Goal: Navigation & Orientation: Find specific page/section

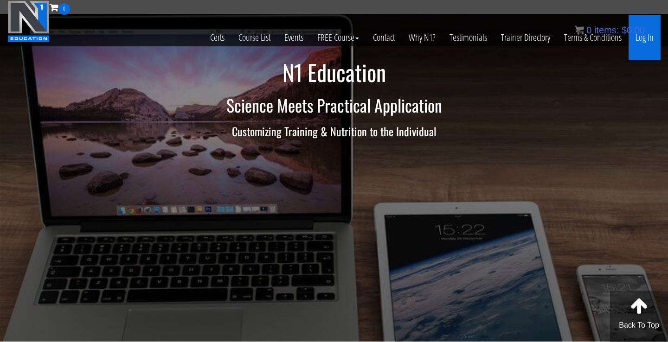
click at [644, 41] on link "Log In" at bounding box center [645, 37] width 32 height 45
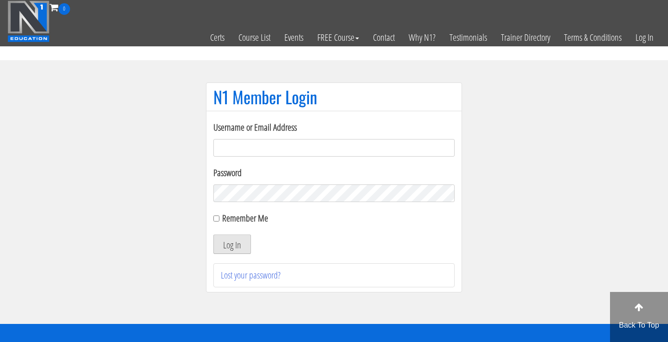
type input "[EMAIL_ADDRESS][DOMAIN_NAME]"
click at [242, 244] on button "Log In" at bounding box center [232, 244] width 38 height 19
click at [232, 245] on button "Log In" at bounding box center [232, 244] width 38 height 19
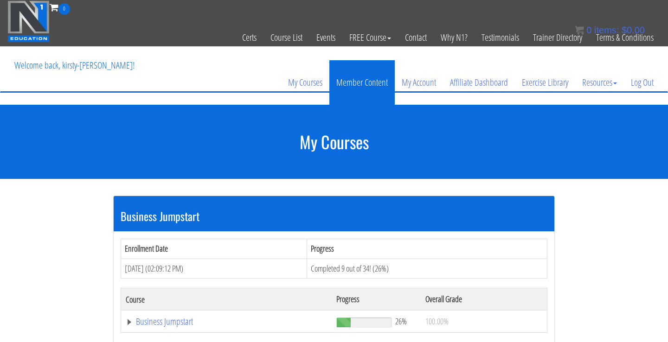
click at [368, 89] on link "Member Content" at bounding box center [361, 82] width 65 height 45
click at [368, 72] on link "Member Content" at bounding box center [361, 82] width 65 height 45
click at [365, 84] on link "Member Content" at bounding box center [361, 82] width 65 height 45
